Goal: Task Accomplishment & Management: Manage account settings

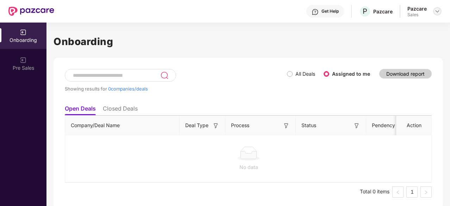
click at [435, 13] on img at bounding box center [437, 11] width 6 height 6
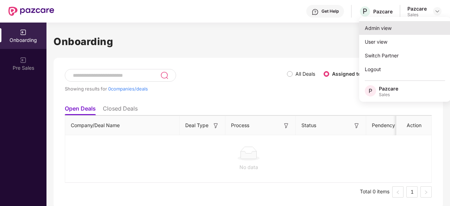
click at [407, 26] on div "Admin view" at bounding box center [405, 28] width 92 height 14
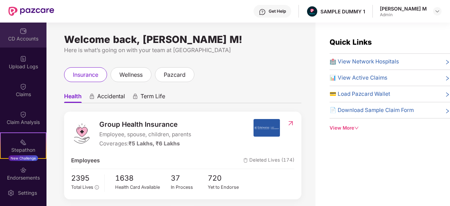
scroll to position [85, 0]
click at [11, 121] on div "Claim Analysis" at bounding box center [23, 121] width 46 height 7
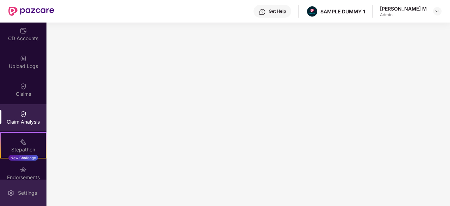
click at [27, 192] on div "Settings" at bounding box center [27, 192] width 23 height 7
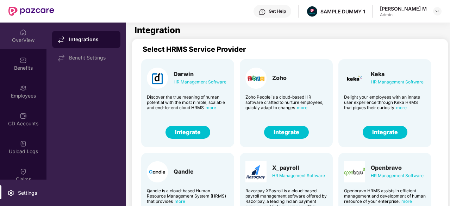
click at [24, 39] on div "OverView" at bounding box center [23, 40] width 46 height 7
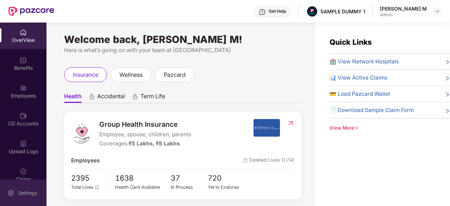
click at [23, 193] on div "Settings" at bounding box center [27, 192] width 23 height 7
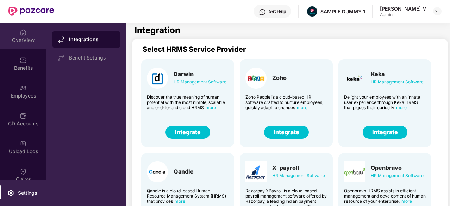
click at [27, 39] on div "OverView" at bounding box center [23, 40] width 46 height 7
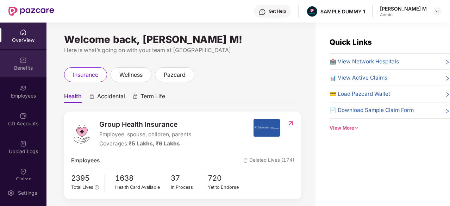
click at [18, 61] on div "Benefits" at bounding box center [23, 63] width 46 height 26
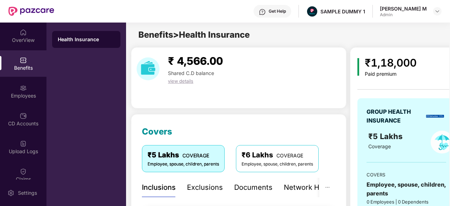
scroll to position [80, 0]
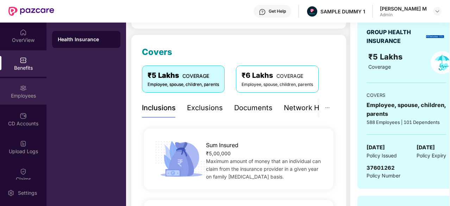
click at [11, 90] on div "Employees" at bounding box center [23, 91] width 46 height 26
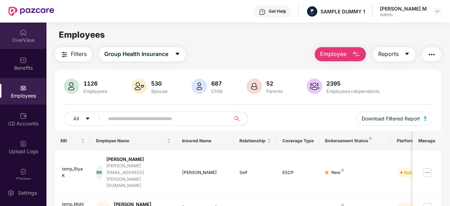
click at [26, 43] on div "OverView" at bounding box center [23, 40] width 46 height 7
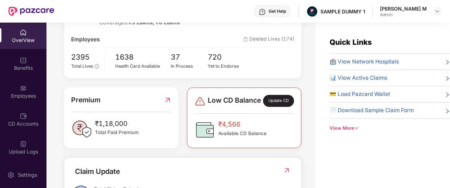
scroll to position [123, 0]
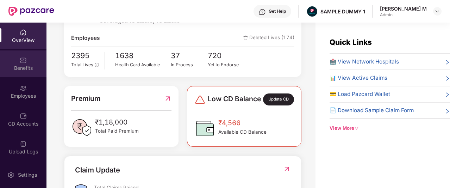
click at [10, 69] on div "Benefits" at bounding box center [23, 67] width 46 height 7
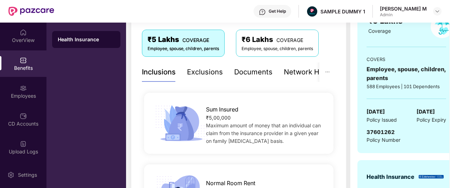
scroll to position [115, 0]
click at [297, 73] on div "Network Hospitals" at bounding box center [315, 72] width 62 height 11
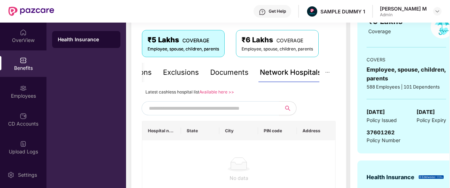
click at [228, 109] on input "text" at bounding box center [209, 108] width 120 height 11
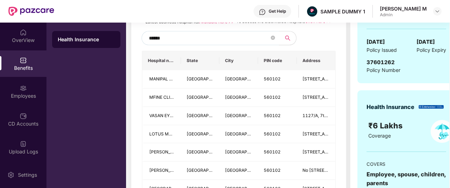
scroll to position [183, 0]
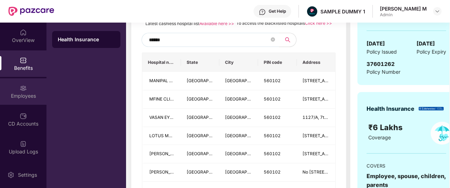
type input "******"
click at [17, 95] on div "Employees" at bounding box center [23, 95] width 46 height 7
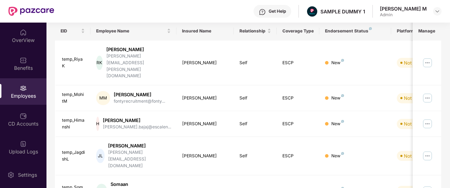
scroll to position [0, 0]
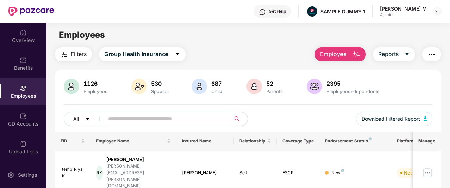
click at [326, 55] on span "Employee" at bounding box center [333, 54] width 26 height 9
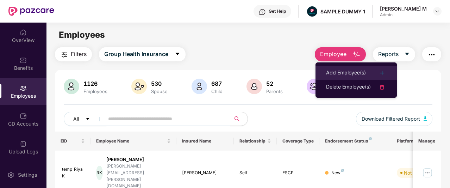
click at [330, 74] on div "Add Employee(s)" at bounding box center [346, 73] width 40 height 8
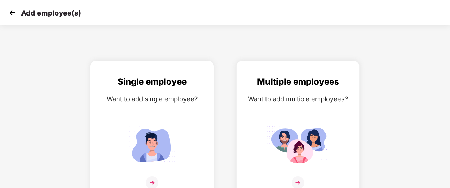
click at [183, 83] on div "Single employee" at bounding box center [152, 81] width 108 height 13
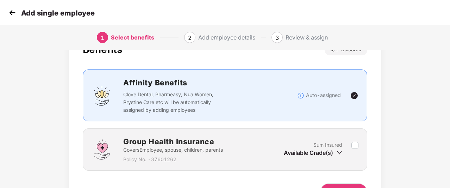
scroll to position [61, 0]
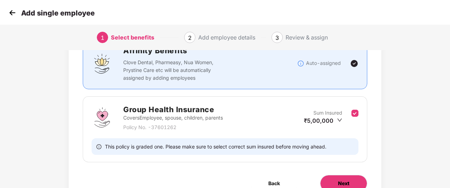
click at [349, 180] on span "Next" at bounding box center [343, 183] width 11 height 8
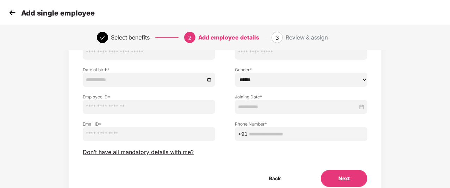
scroll to position [64, 0]
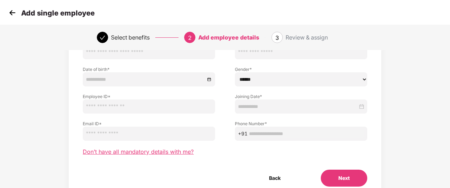
click at [175, 153] on span "Don’t have all mandatory details with me?" at bounding box center [138, 151] width 111 height 7
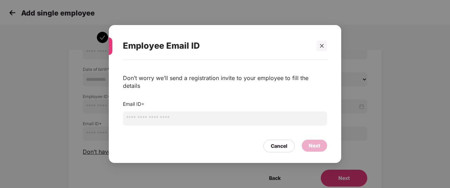
click at [203, 118] on input "email" at bounding box center [225, 118] width 204 height 14
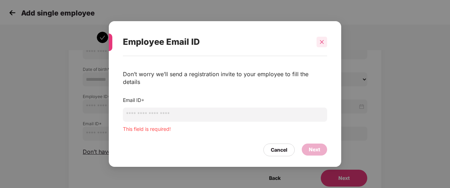
click at [323, 47] on div at bounding box center [321, 42] width 11 height 11
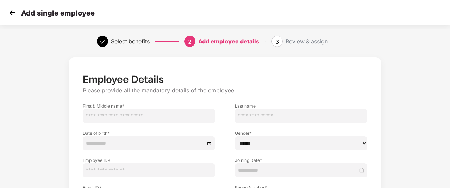
scroll to position [0, 0]
click at [11, 12] on img at bounding box center [12, 12] width 11 height 11
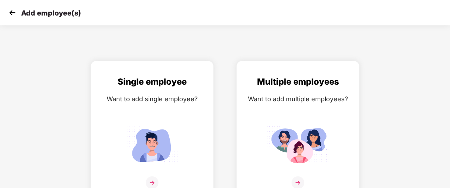
click at [11, 12] on img at bounding box center [12, 12] width 11 height 11
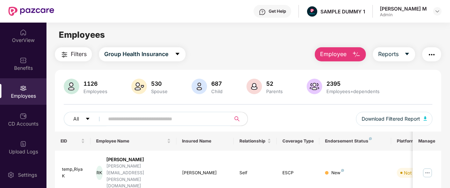
click at [351, 56] on button "Employee" at bounding box center [340, 54] width 51 height 14
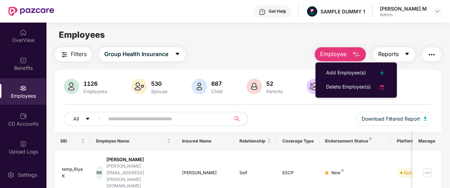
click at [396, 50] on span "Reports" at bounding box center [388, 54] width 20 height 9
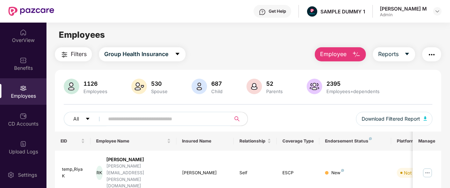
click at [431, 54] on img "button" at bounding box center [431, 54] width 8 height 8
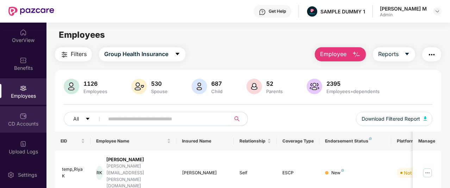
click at [15, 117] on div "CD Accounts" at bounding box center [23, 119] width 46 height 26
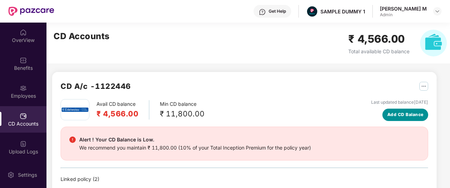
click at [393, 110] on button "Add CD Balance" at bounding box center [405, 114] width 46 height 12
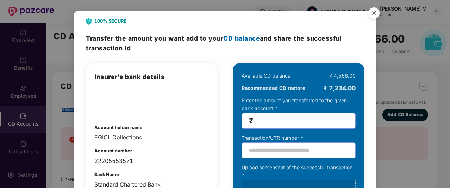
click at [377, 15] on img "Close" at bounding box center [374, 14] width 20 height 20
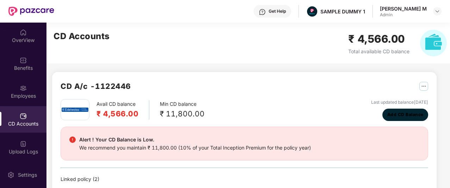
scroll to position [64, 0]
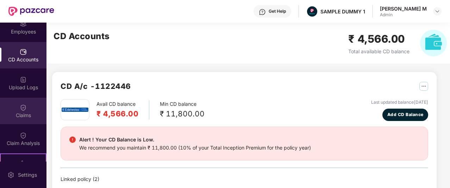
click at [27, 117] on div "Claims" at bounding box center [23, 115] width 46 height 7
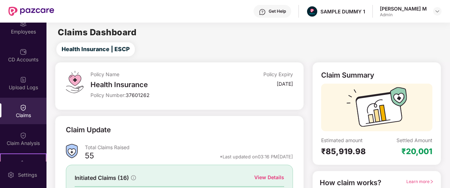
scroll to position [87, 0]
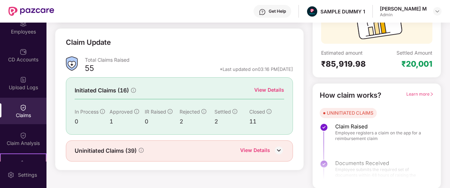
click at [265, 89] on div "View Details" at bounding box center [269, 90] width 30 height 8
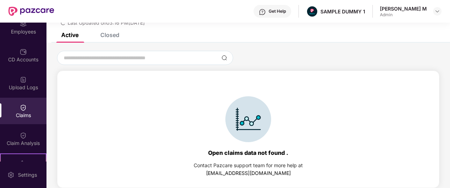
click at [115, 37] on div "Closed" at bounding box center [109, 34] width 19 height 7
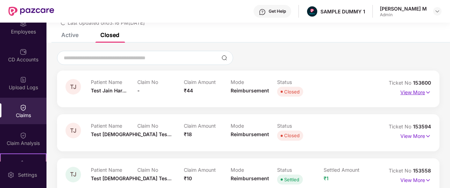
click at [405, 90] on p "View More" at bounding box center [415, 92] width 31 height 10
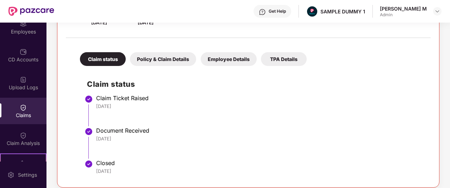
scroll to position [105, 0]
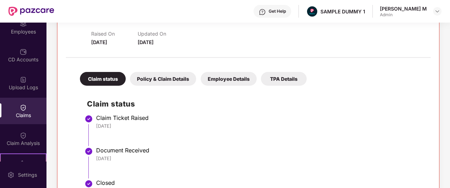
click at [178, 76] on div "Policy & Claim Details" at bounding box center [163, 79] width 66 height 14
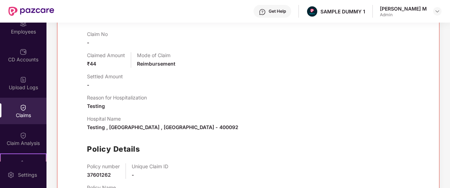
scroll to position [202, 0]
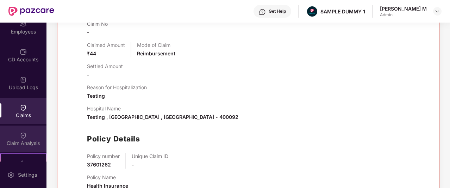
click at [31, 132] on div "Claim Analysis" at bounding box center [23, 138] width 46 height 26
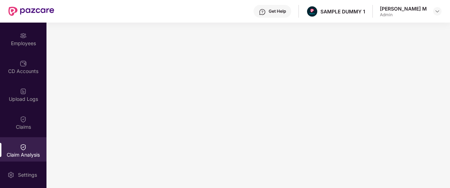
scroll to position [52, 0]
click at [266, 9] on img at bounding box center [262, 11] width 7 height 7
